Goal: Check status: Check status

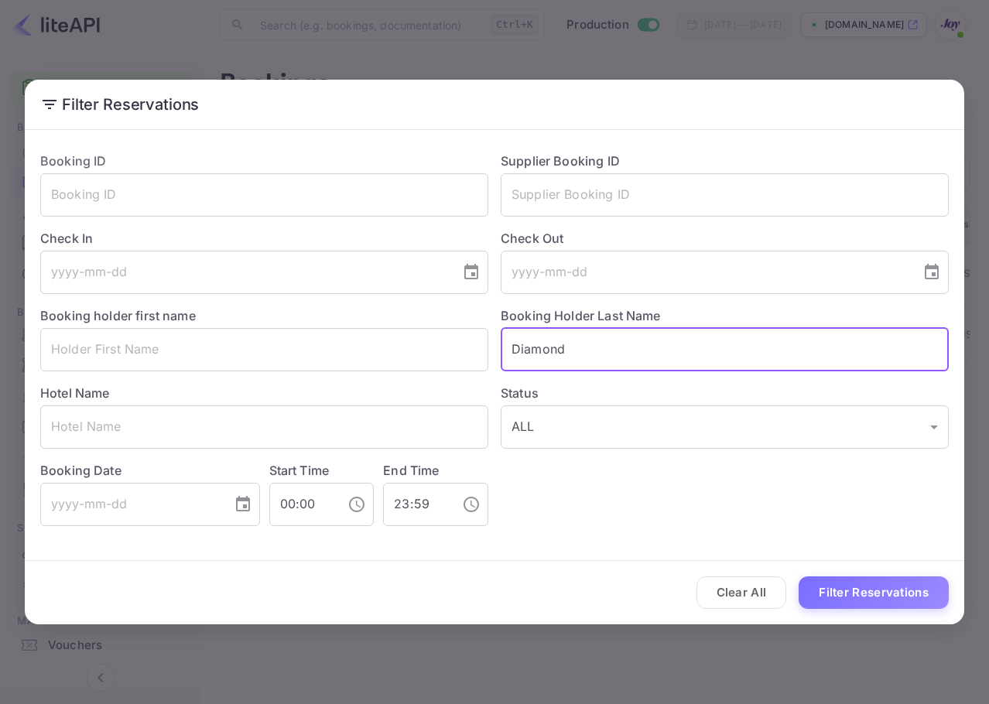
drag, startPoint x: 597, startPoint y: 345, endPoint x: 253, endPoint y: 379, distance: 345.3
click at [218, 392] on div "Booking ID ​ Supplier Booking ID ​ Check In ​ Check Out ​ Booking holder first …" at bounding box center [488, 332] width 921 height 387
click at [552, 274] on input "tel" at bounding box center [706, 272] width 410 height 43
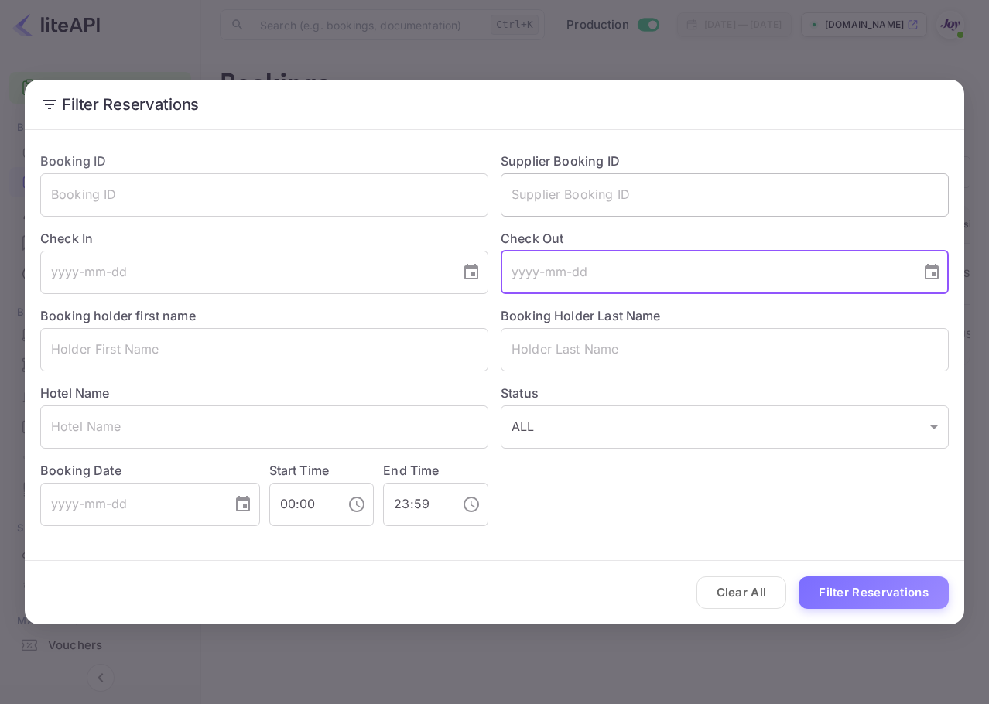
click at [644, 164] on div "Supplier Booking ID ​" at bounding box center [718, 177] width 461 height 77
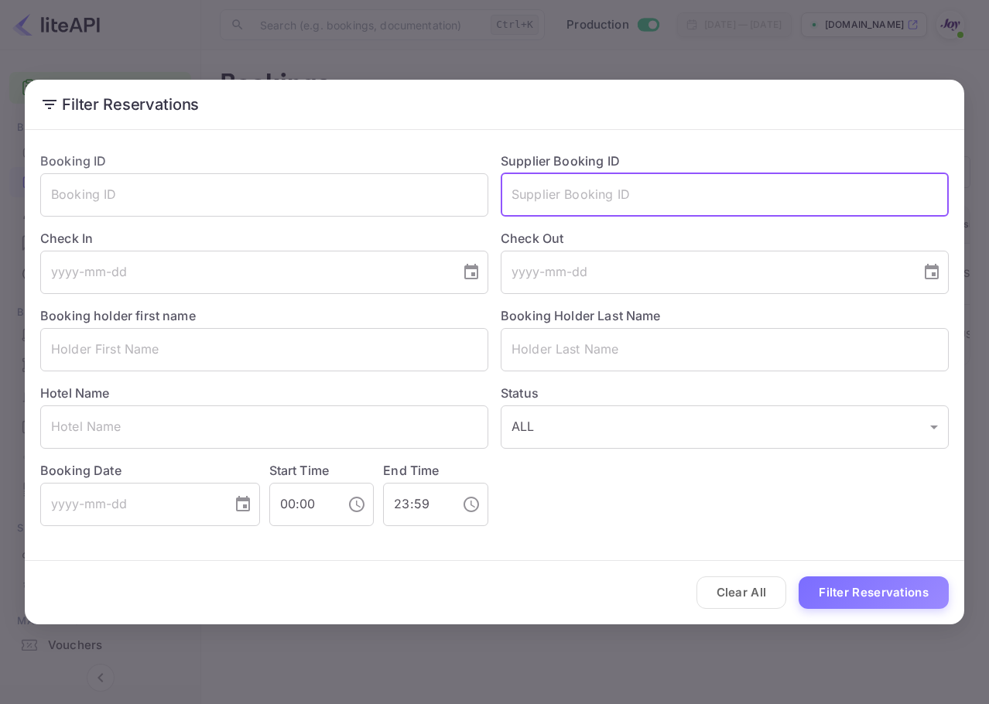
click at [637, 197] on input "text" at bounding box center [725, 194] width 448 height 43
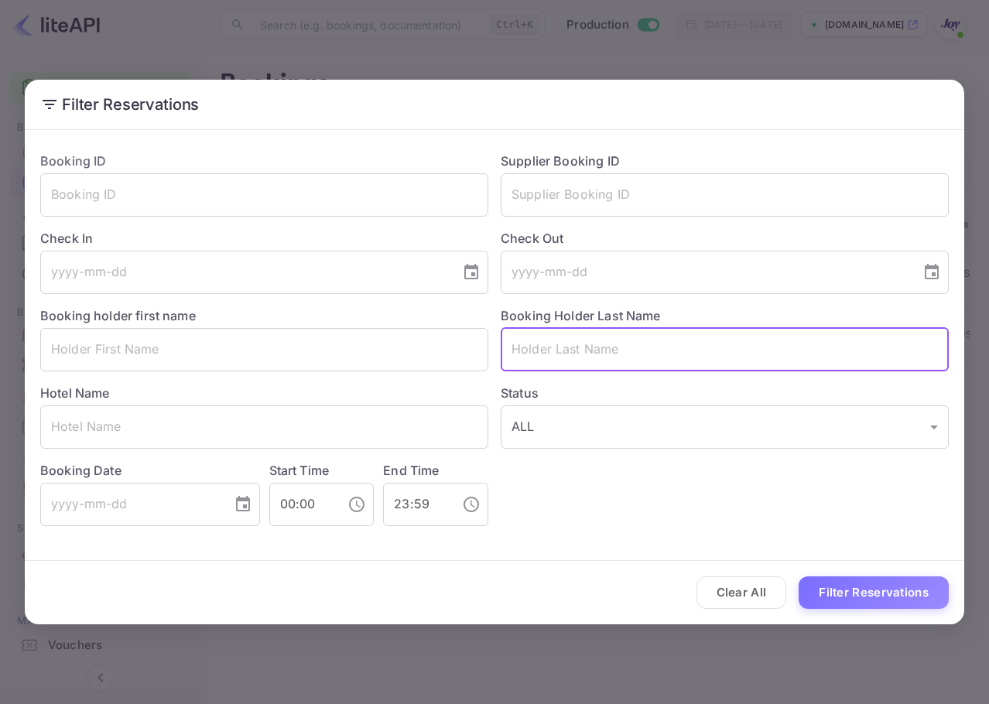
click at [621, 364] on input "text" at bounding box center [725, 349] width 448 height 43
paste input "Bow"
type input "Bow"
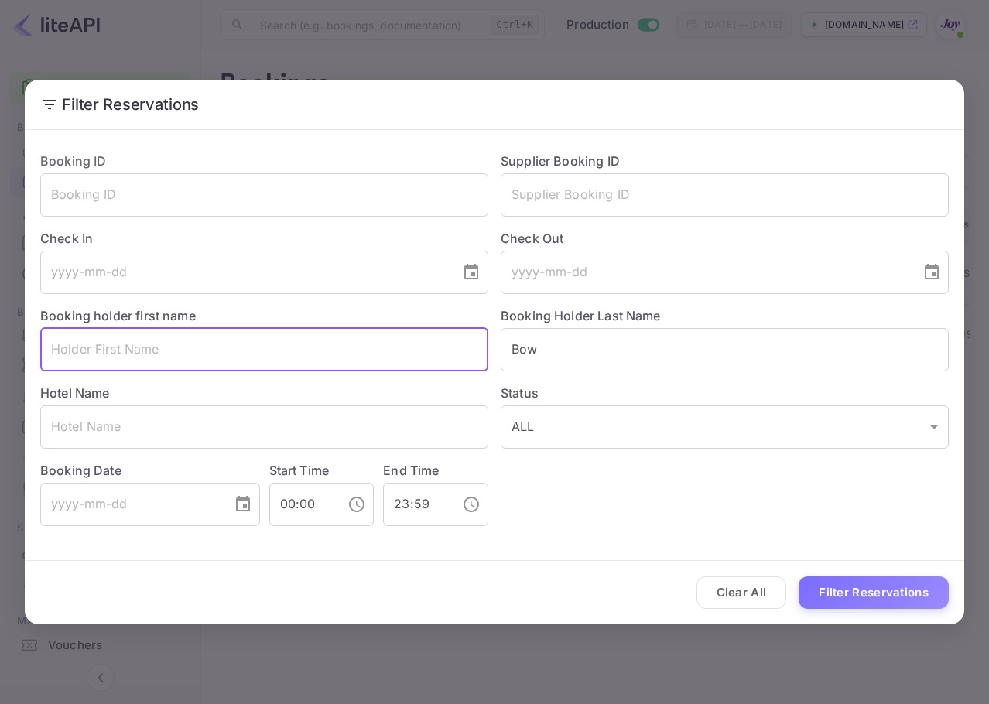
click at [336, 368] on input "text" at bounding box center [264, 349] width 448 height 43
paste input "Indigo"
type input "Indigo"
click at [894, 599] on button "Filter Reservations" at bounding box center [874, 593] width 150 height 33
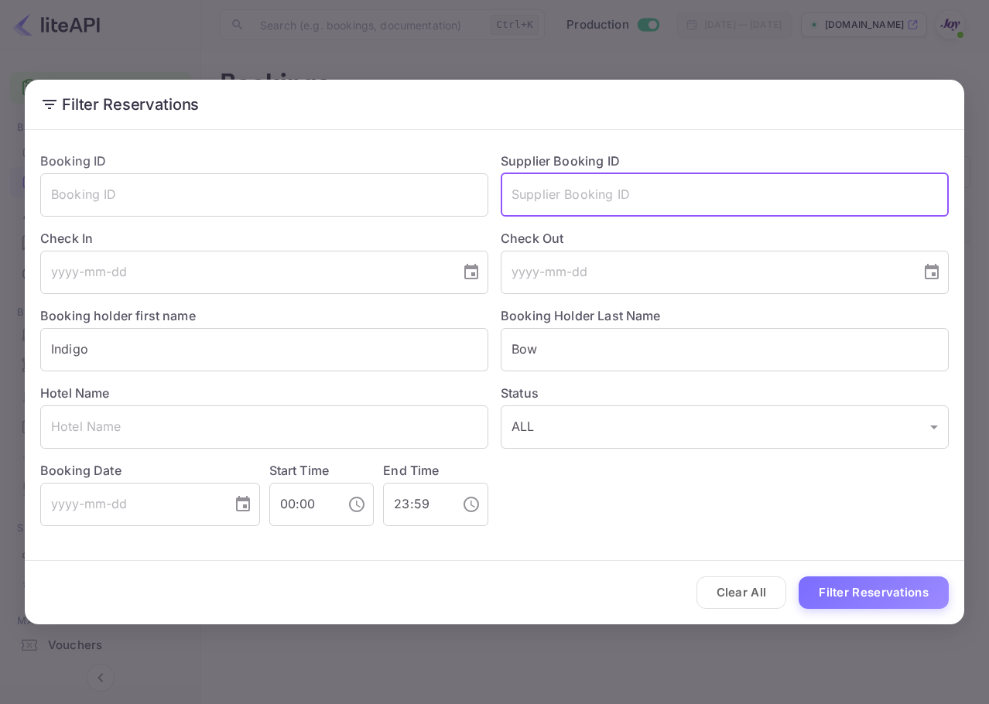
click at [591, 201] on input "text" at bounding box center [725, 194] width 448 height 43
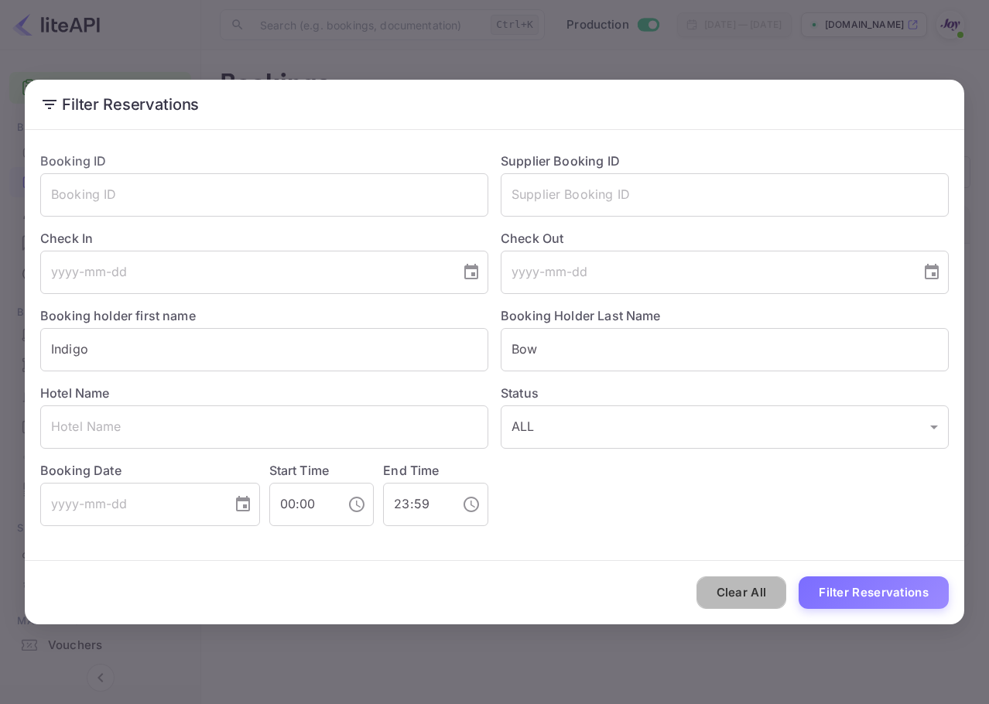
click at [734, 588] on button "Clear All" at bounding box center [742, 593] width 91 height 33
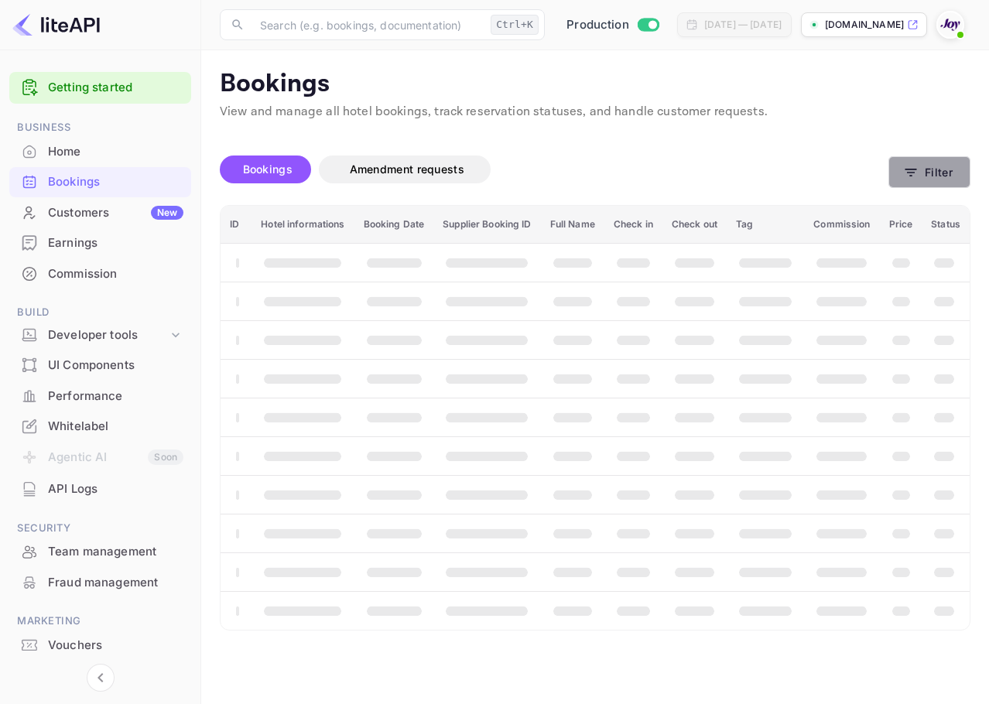
click at [945, 170] on button "Filter" at bounding box center [930, 172] width 82 height 32
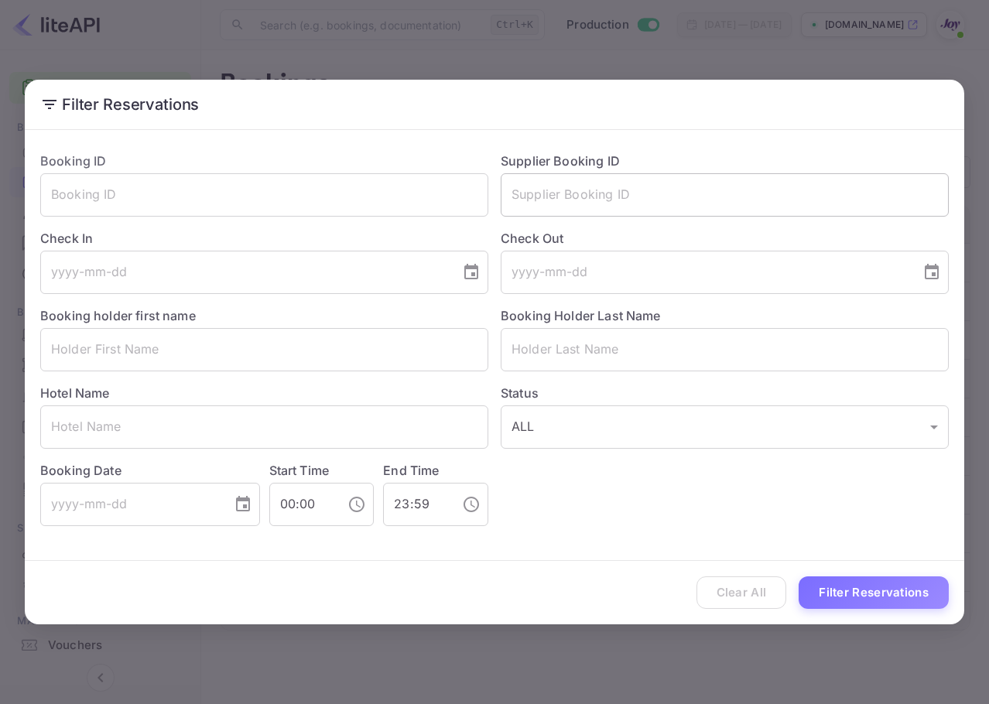
click at [612, 210] on input "text" at bounding box center [725, 194] width 448 height 43
paste input "2272678991"
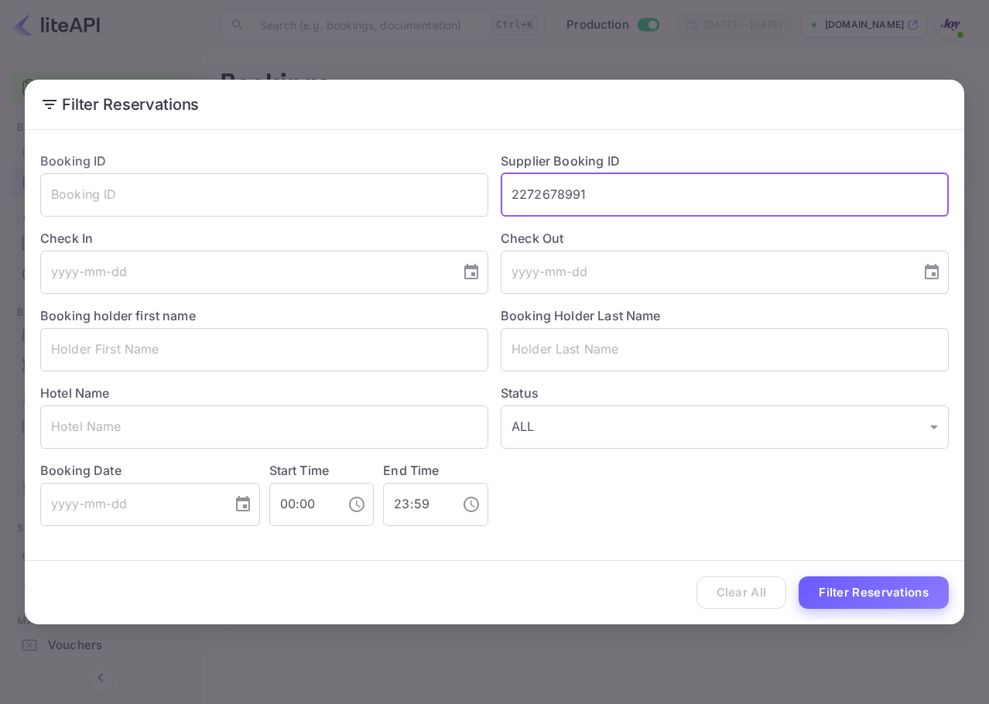
type input "2272678991"
click at [911, 588] on button "Filter Reservations" at bounding box center [874, 593] width 150 height 33
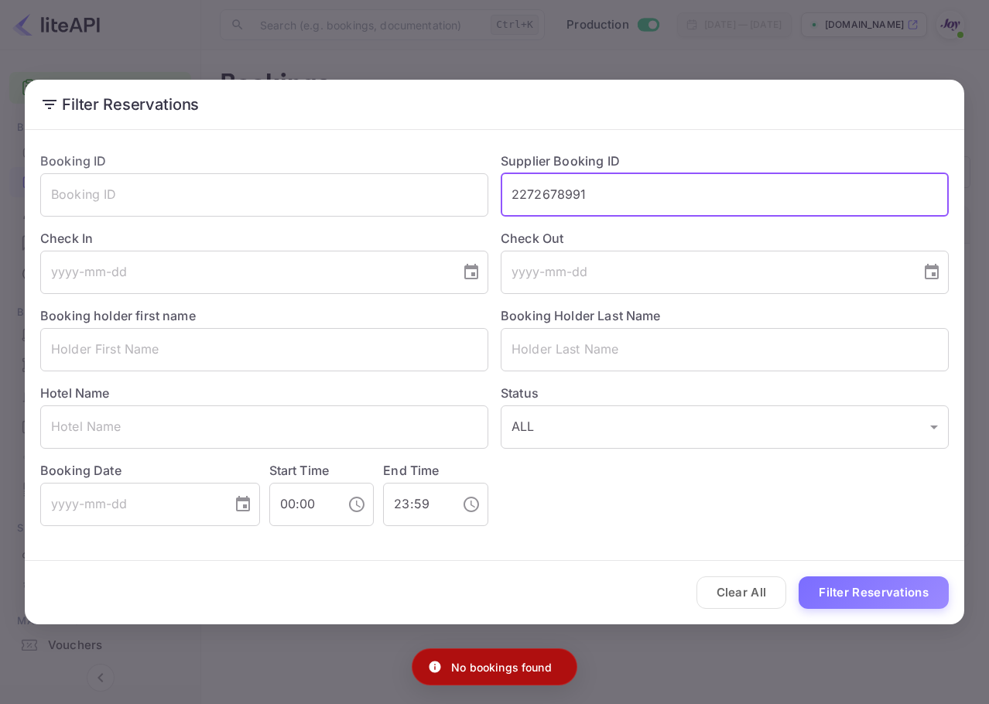
drag, startPoint x: 673, startPoint y: 190, endPoint x: 433, endPoint y: 141, distance: 244.9
click at [433, 141] on div "Booking ID ​ Supplier Booking ID 2272678991 ​ Check In ​ Check Out ​ Booking ho…" at bounding box center [488, 332] width 921 height 387
click at [359, 184] on input "text" at bounding box center [264, 194] width 448 height 43
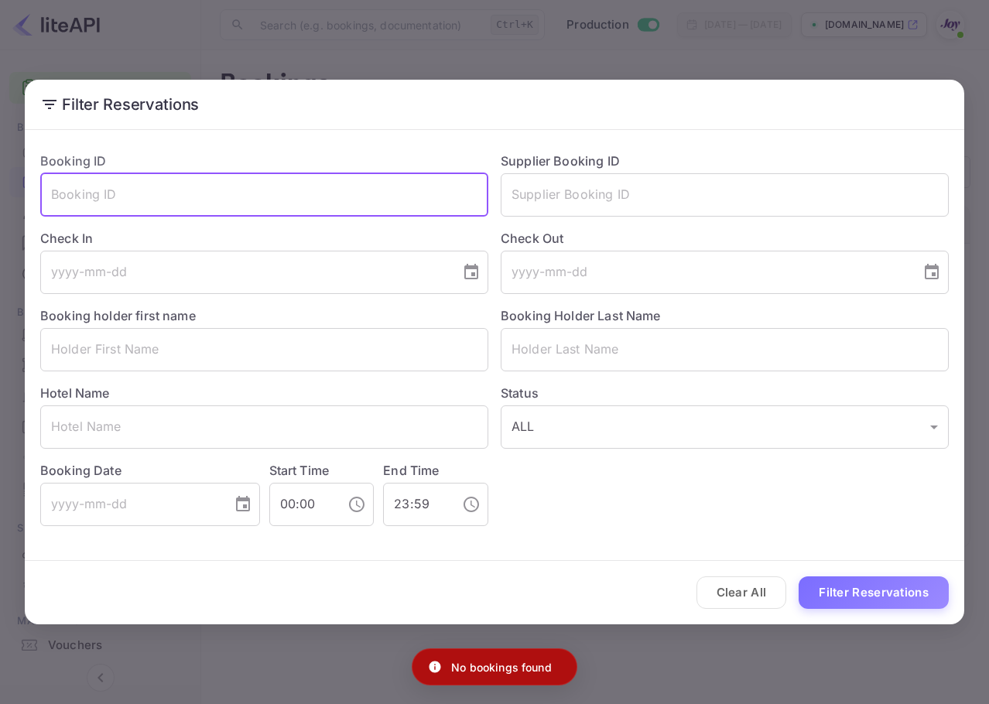
paste input "2272678991"
type input "2272678991"
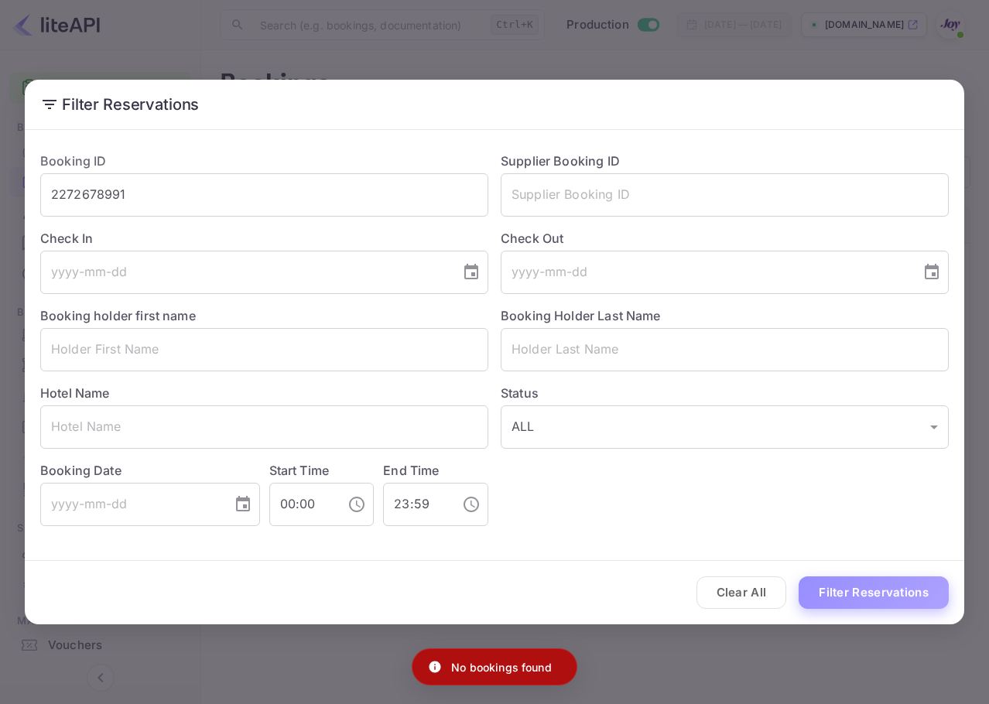
click at [920, 584] on button "Filter Reservations" at bounding box center [874, 593] width 150 height 33
